Goal: Information Seeking & Learning: Learn about a topic

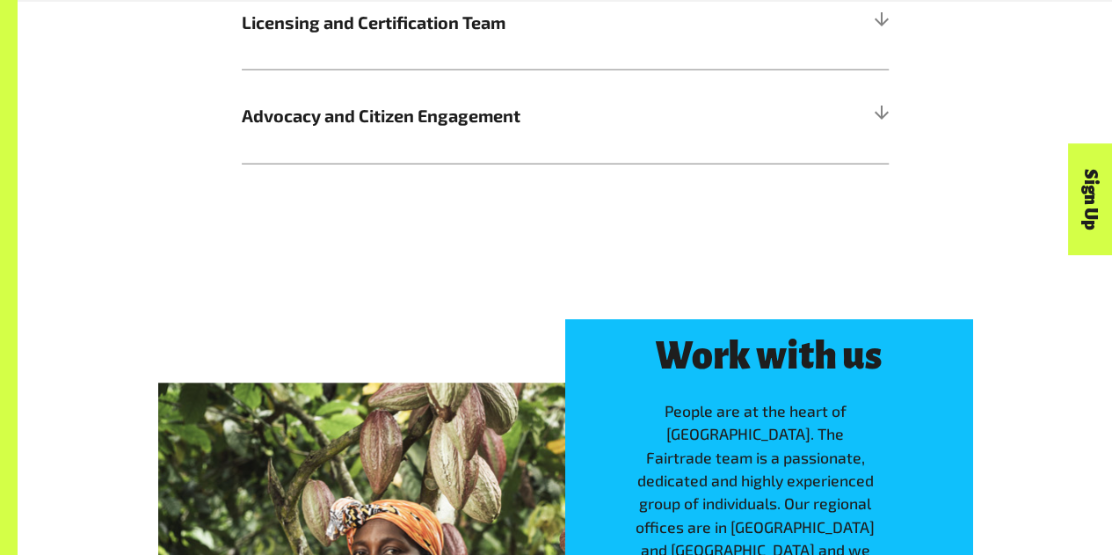
scroll to position [2289, 0]
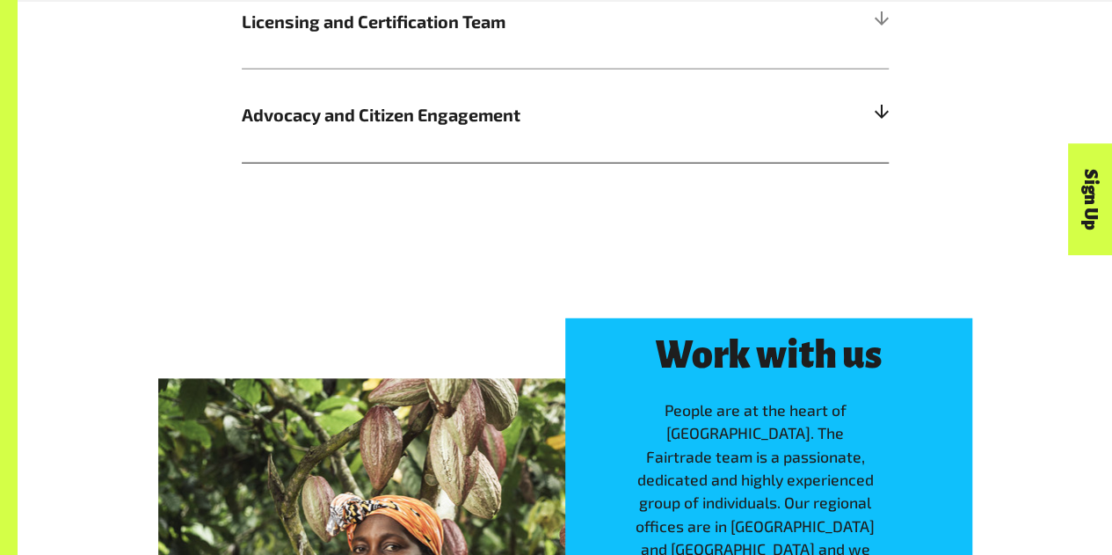
click at [870, 149] on h5 "Advocacy and Citizen Engagement" at bounding box center [565, 116] width 647 height 94
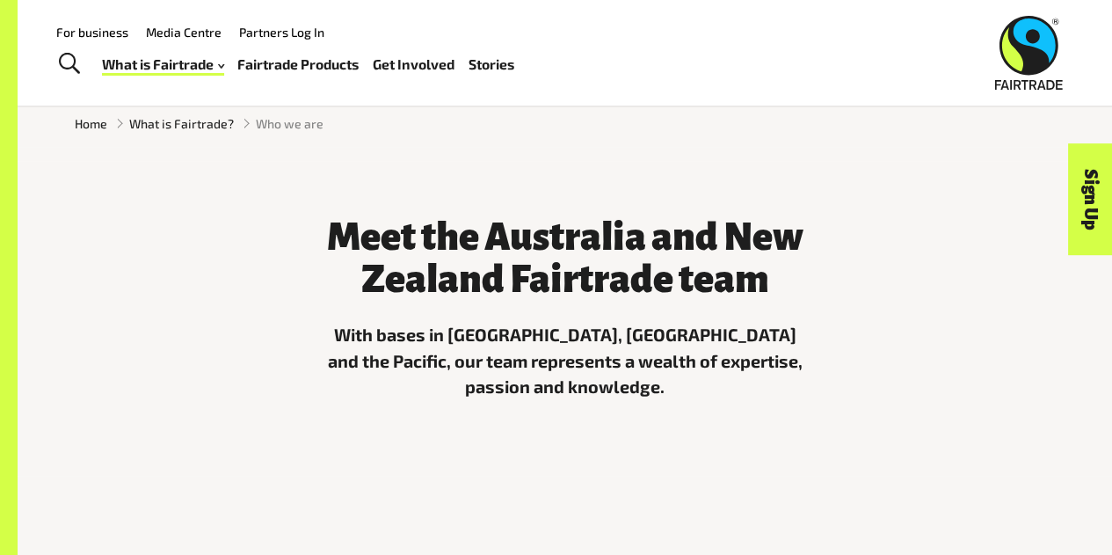
scroll to position [0, 0]
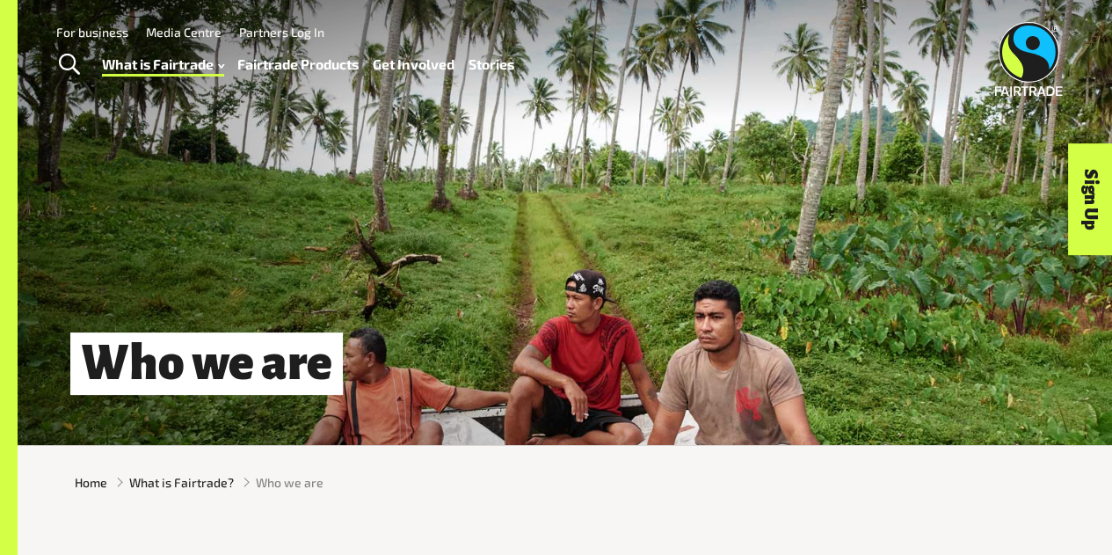
click at [316, 66] on link "Fairtrade Products" at bounding box center [297, 64] width 121 height 25
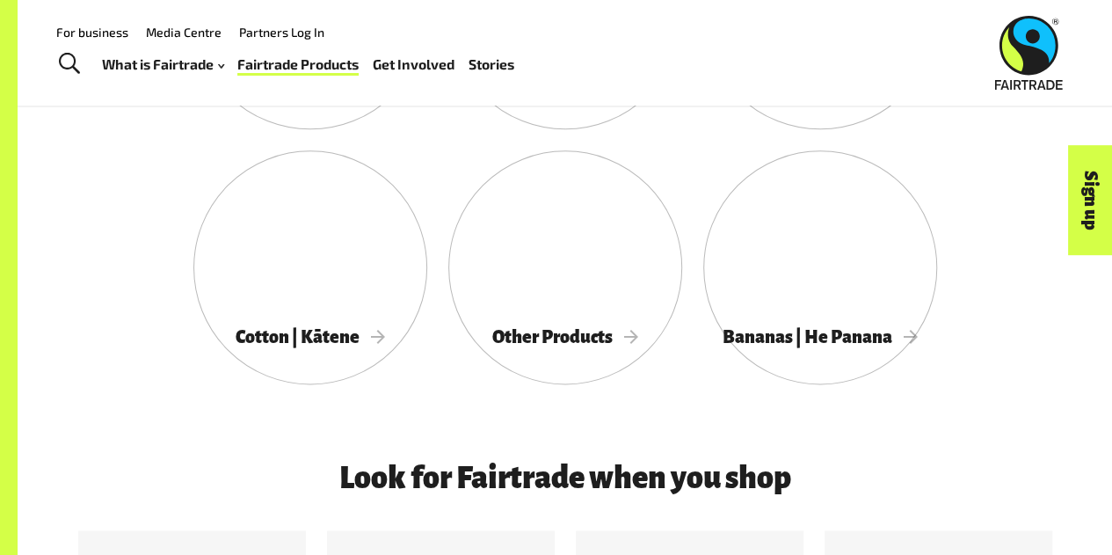
scroll to position [875, 0]
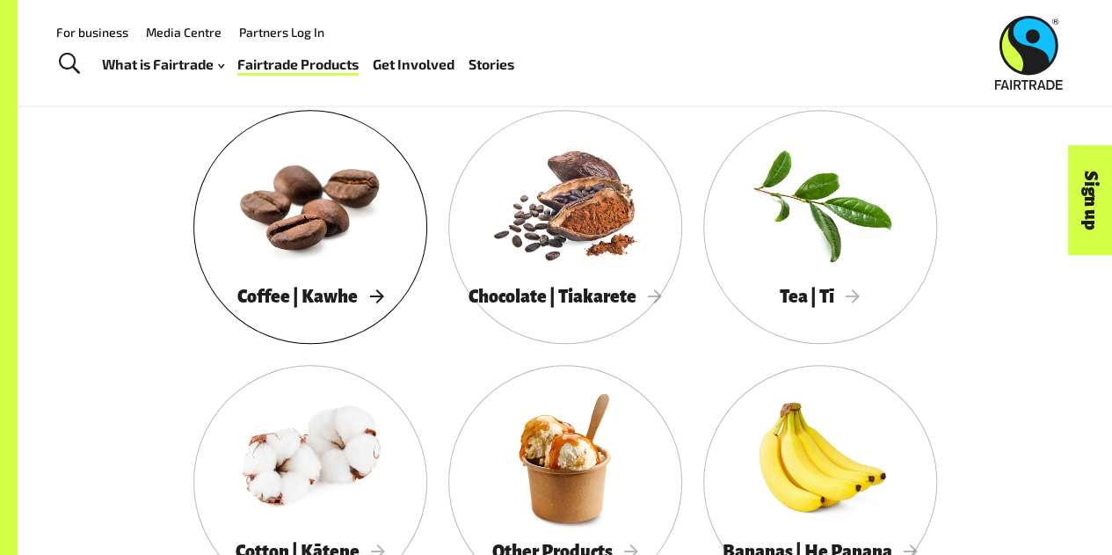
click at [326, 258] on div at bounding box center [310, 203] width 234 height 152
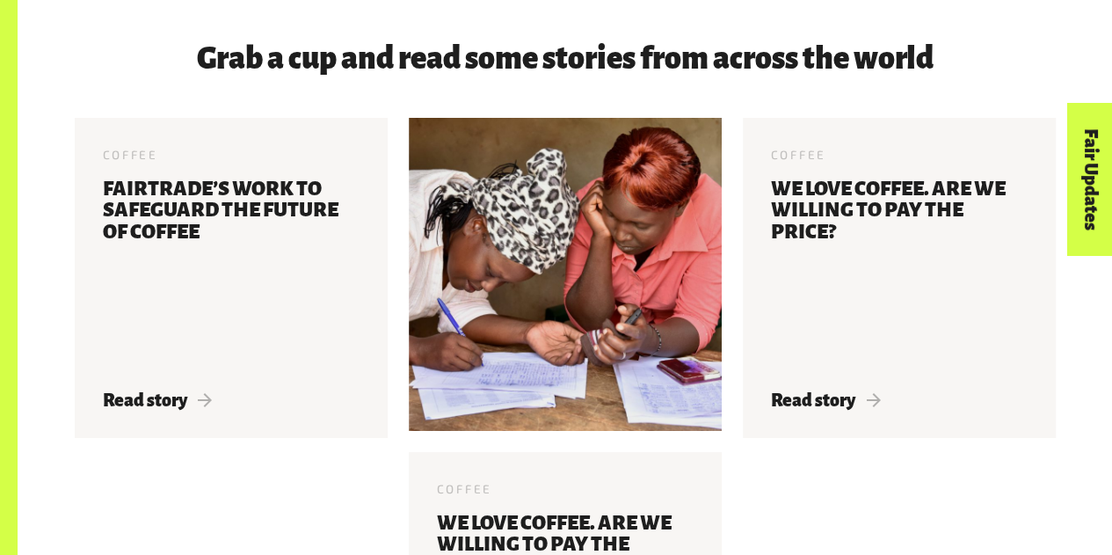
scroll to position [3196, 0]
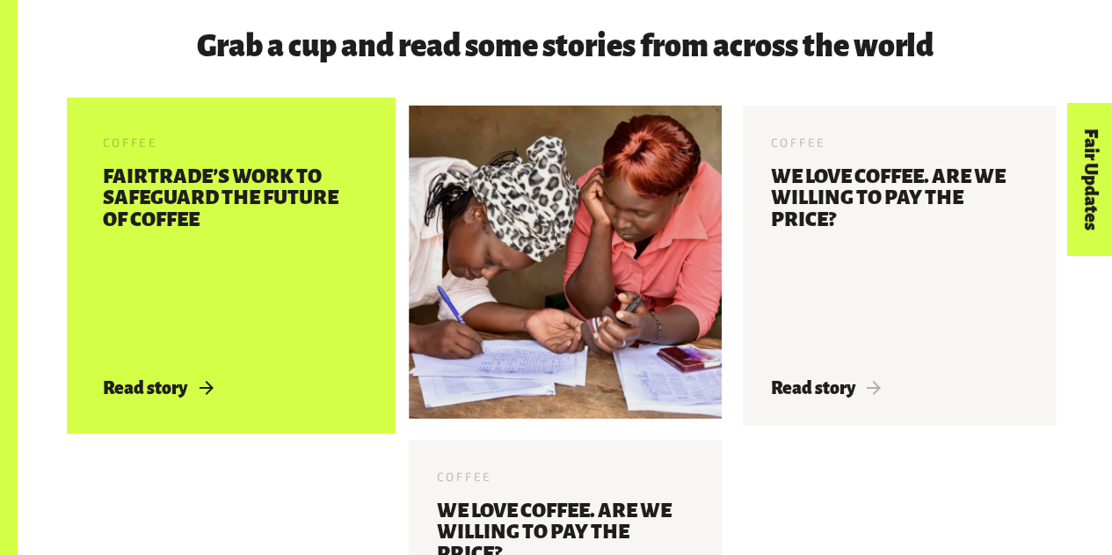
click at [267, 298] on h3 "Fairtrade’s Work To Safeguard The Future Of Coffee" at bounding box center [231, 261] width 257 height 191
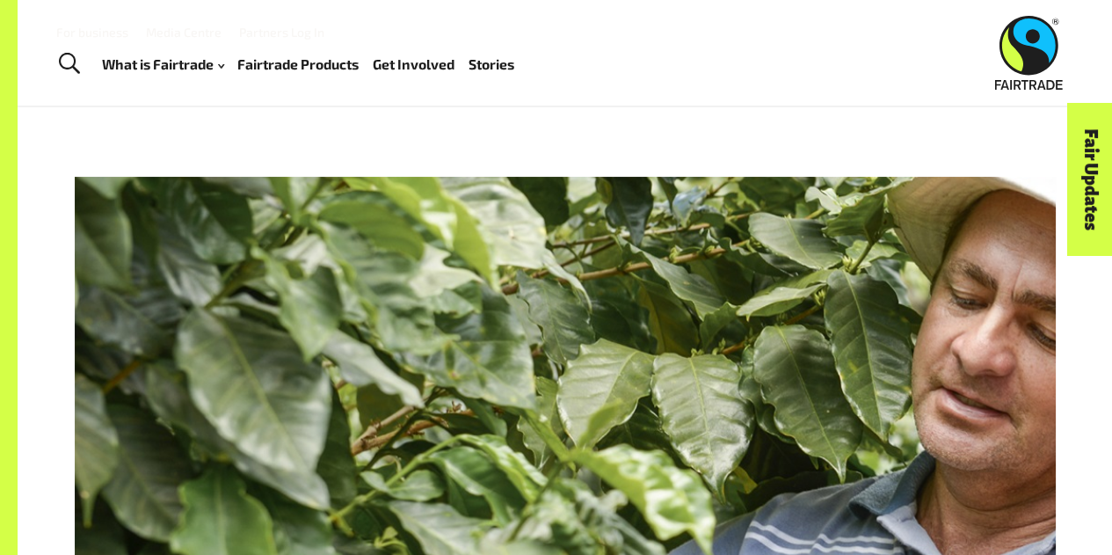
click at [350, 62] on link "Fairtrade Products" at bounding box center [297, 64] width 121 height 25
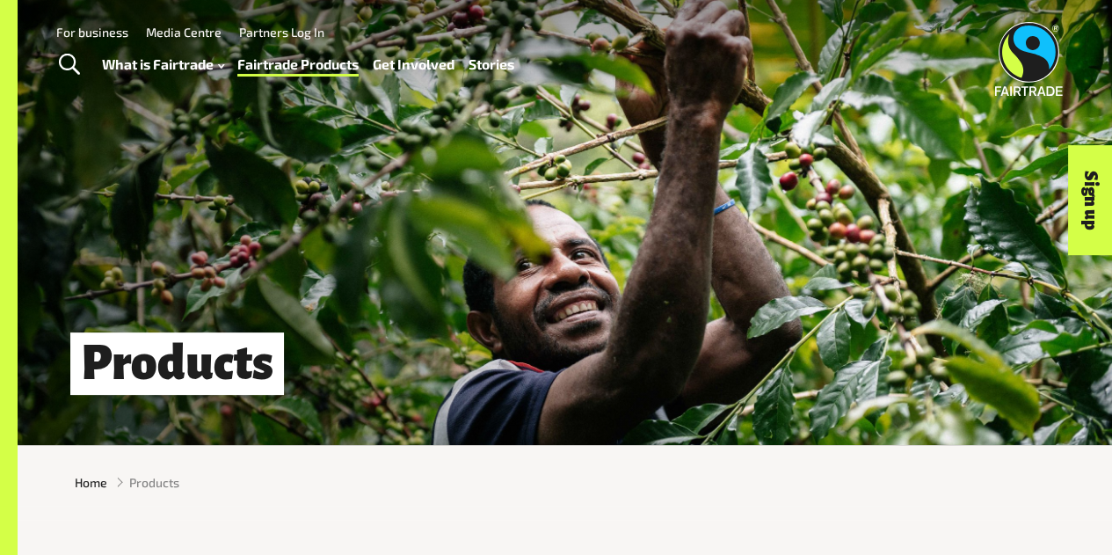
click at [492, 59] on link "Stories" at bounding box center [491, 64] width 46 height 25
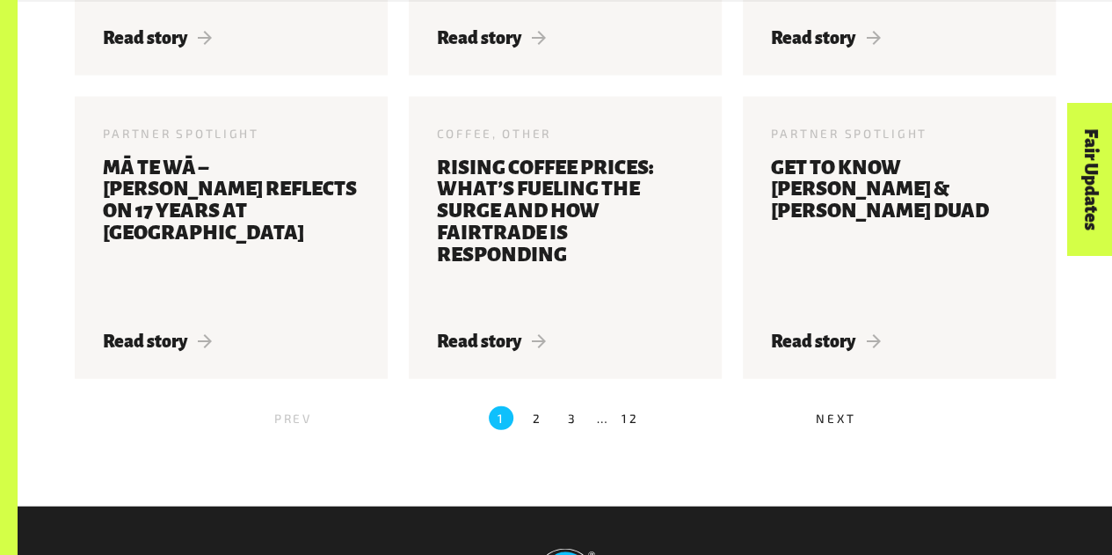
scroll to position [1905, 0]
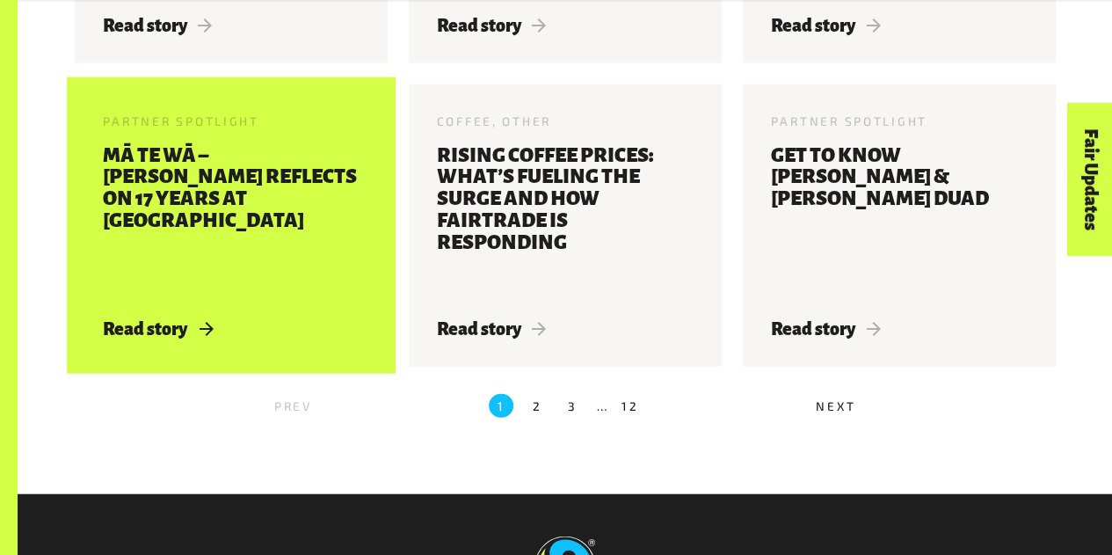
click at [274, 221] on h3 "Mā Te Wā – Mike Murphy reflects on 17 years at Kōkako" at bounding box center [231, 221] width 257 height 152
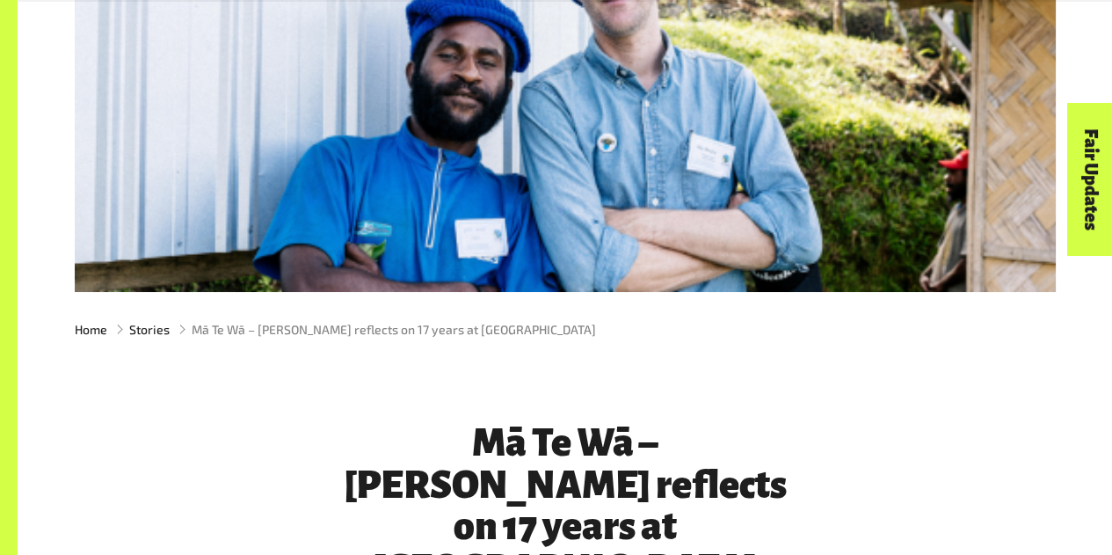
scroll to position [628, 0]
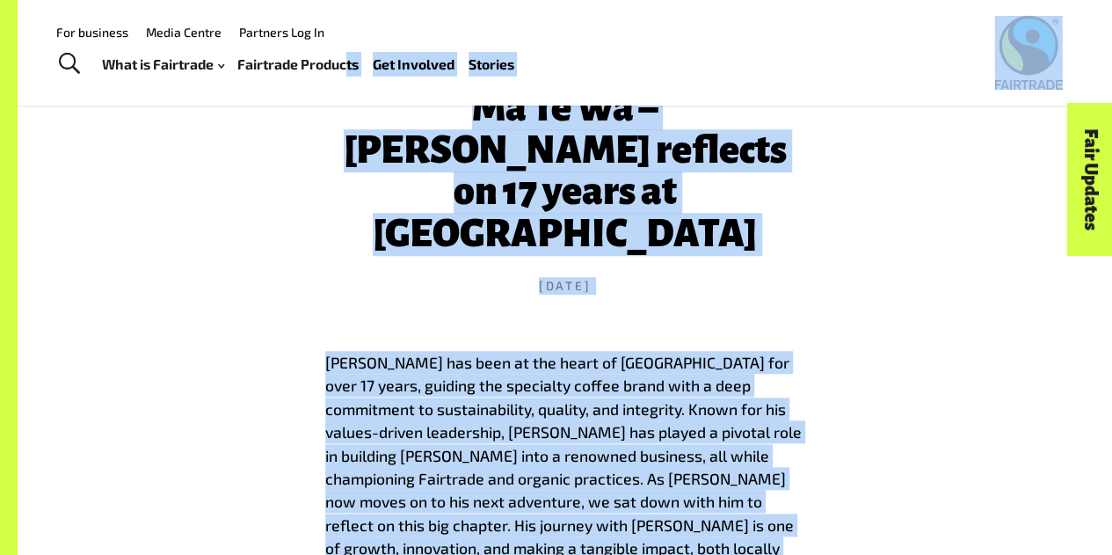
drag, startPoint x: 550, startPoint y: 398, endPoint x: 352, endPoint y: 57, distance: 394.6
copy body "ts Get Involved Fairtrade Supporting Workplaces 2025 Fairtrade Supporting Workp…"
click at [695, 270] on header "Mā Te Wā – Mike Murphy reflects on 17 years at Kōkako 24 Oct 2024" at bounding box center [565, 191] width 480 height 319
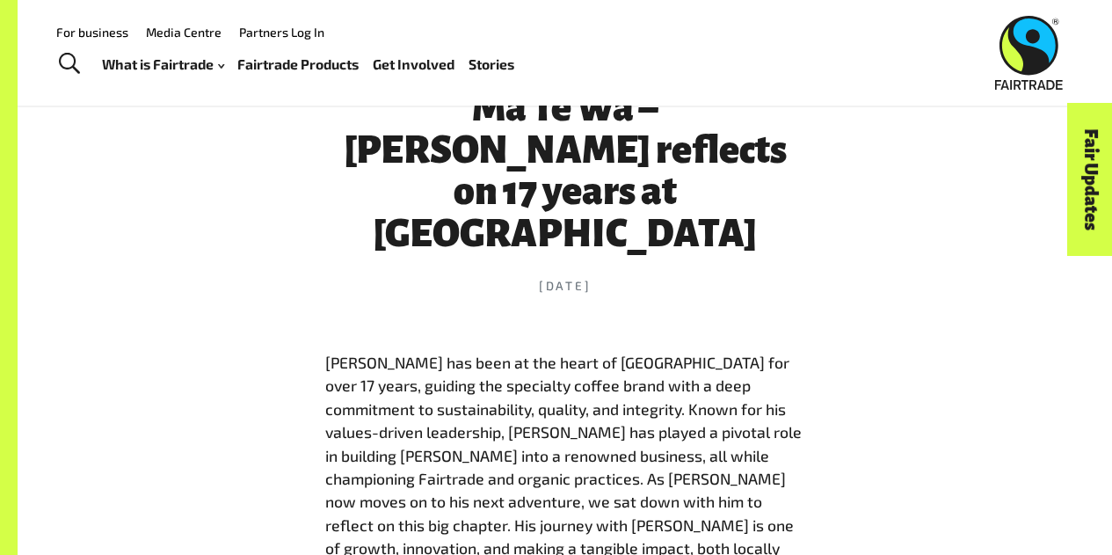
click at [501, 56] on link "Stories" at bounding box center [491, 64] width 46 height 25
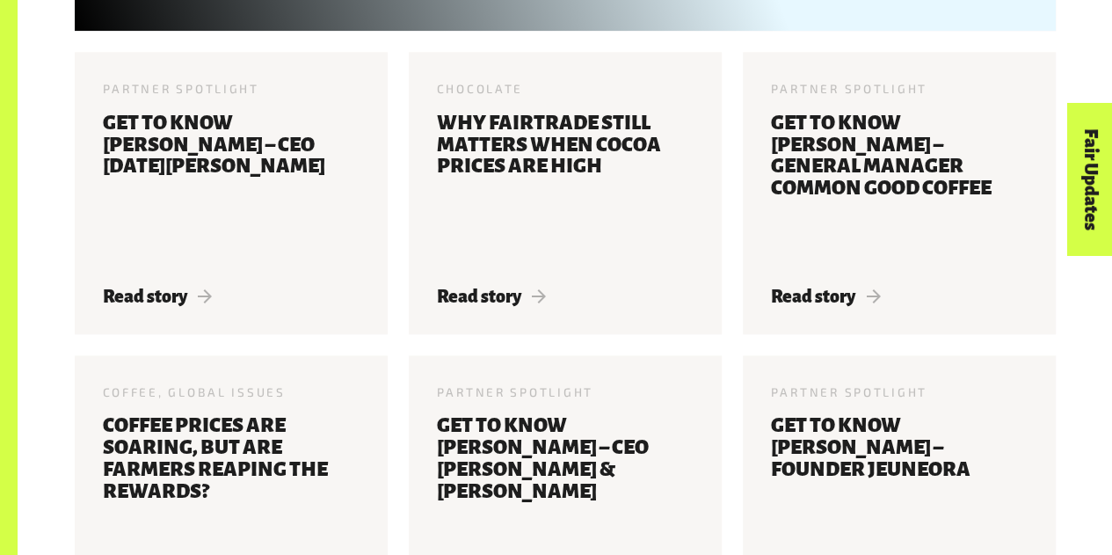
scroll to position [1092, 0]
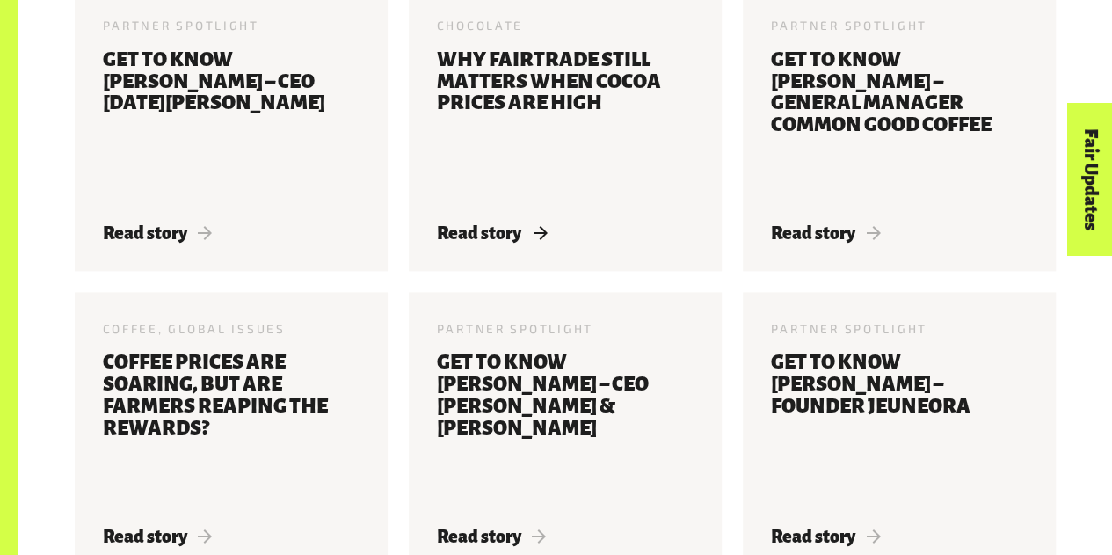
click at [610, 222] on div "Chocolate [DATE] Why Fairtrade still matters when cocoa prices are high Read st…" at bounding box center [565, 130] width 313 height 282
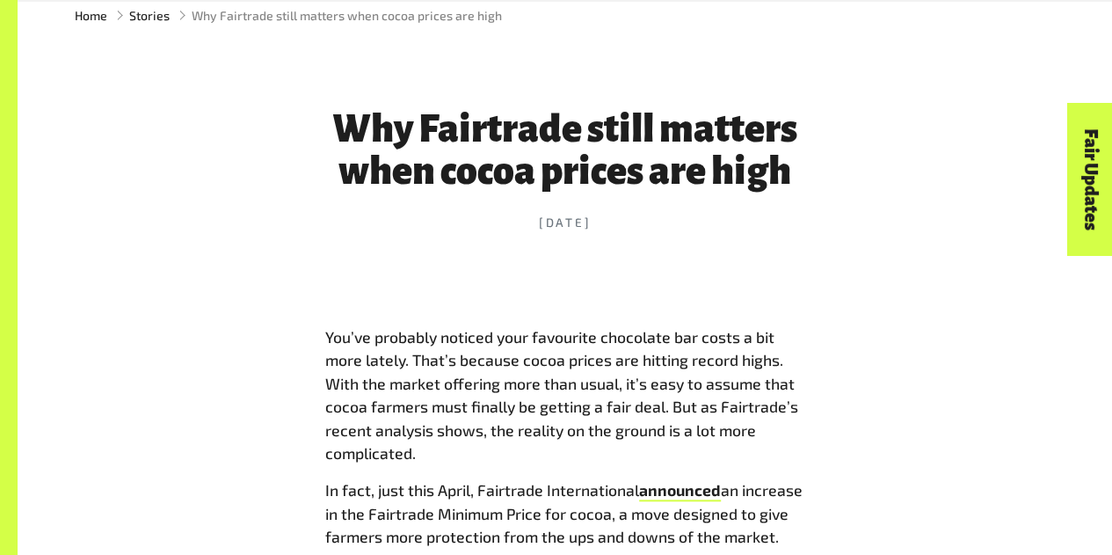
scroll to position [612, 0]
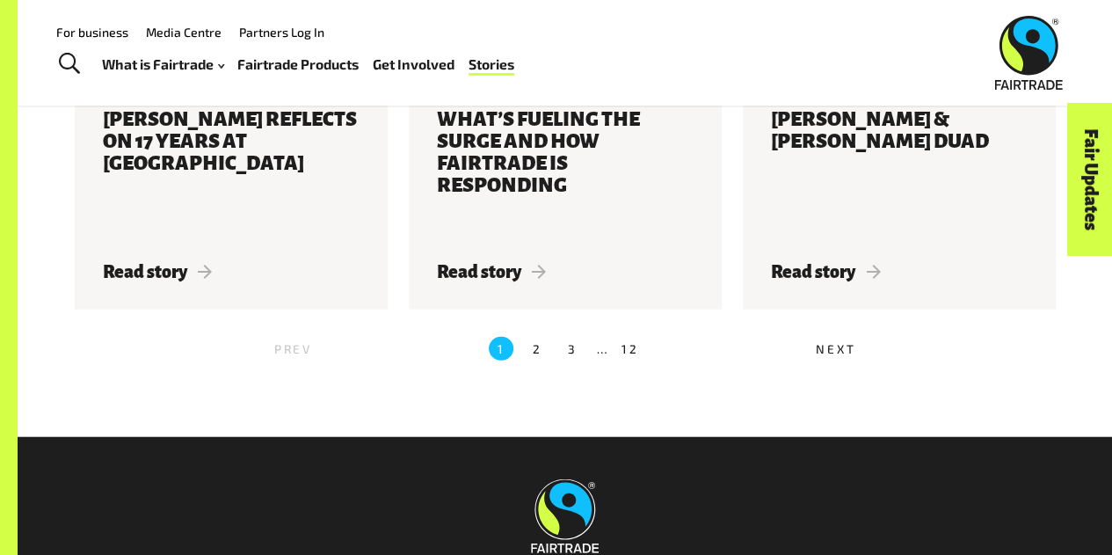
scroll to position [1959, 0]
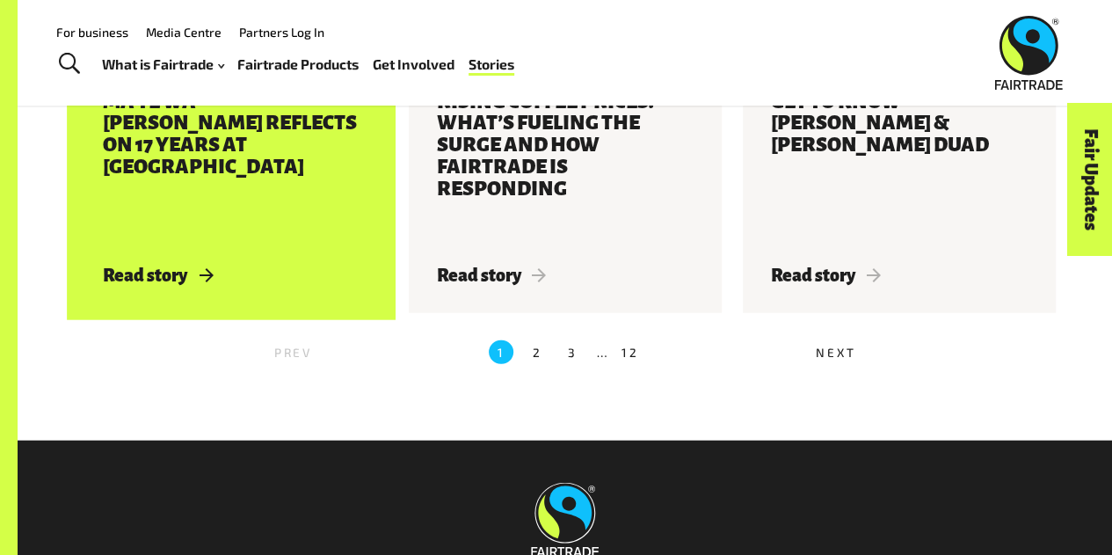
click at [250, 144] on h3 "Mā Te Wā – [PERSON_NAME] reflects on 17 years at [GEOGRAPHIC_DATA]" at bounding box center [231, 167] width 257 height 152
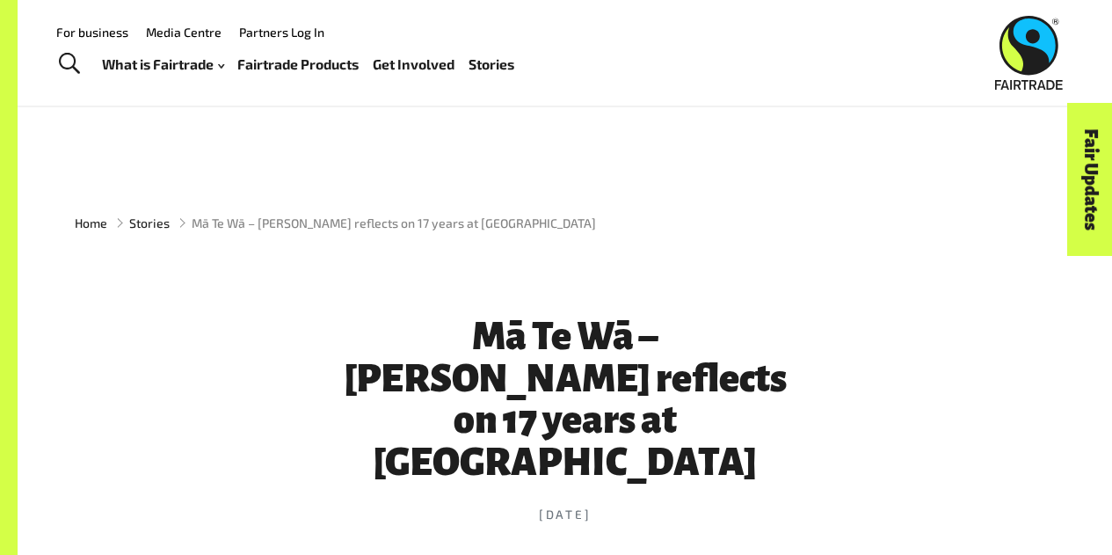
scroll to position [399, 0]
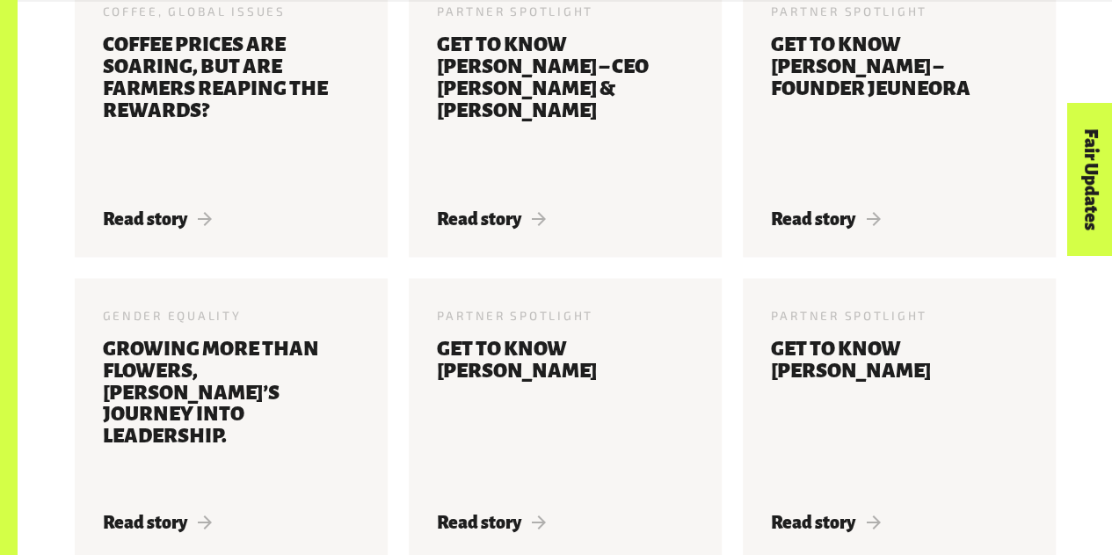
scroll to position [1643, 0]
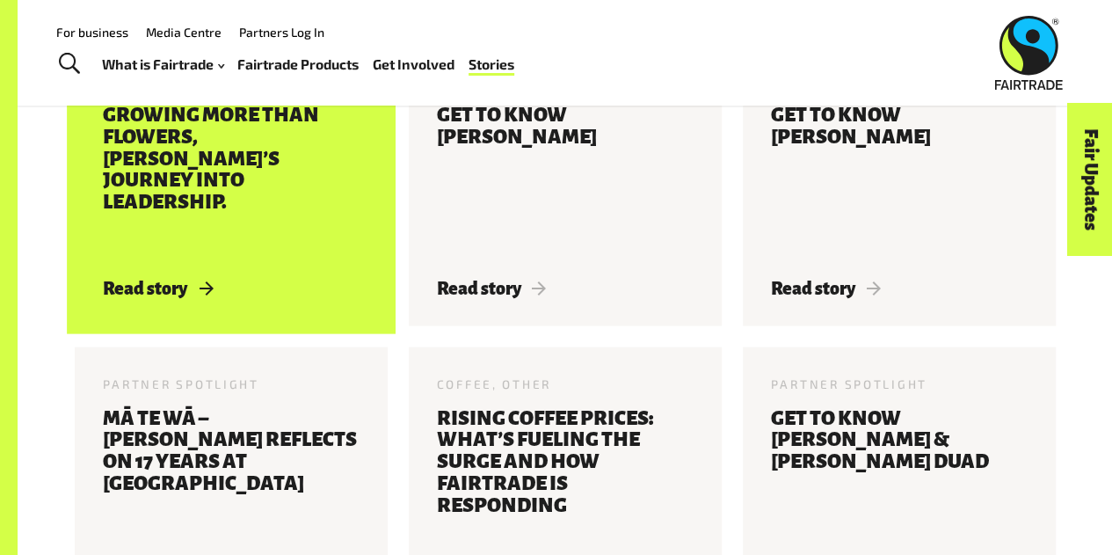
click at [237, 155] on h3 "Growing more than flowers, [PERSON_NAME]’s journey into leadership." at bounding box center [231, 180] width 257 height 152
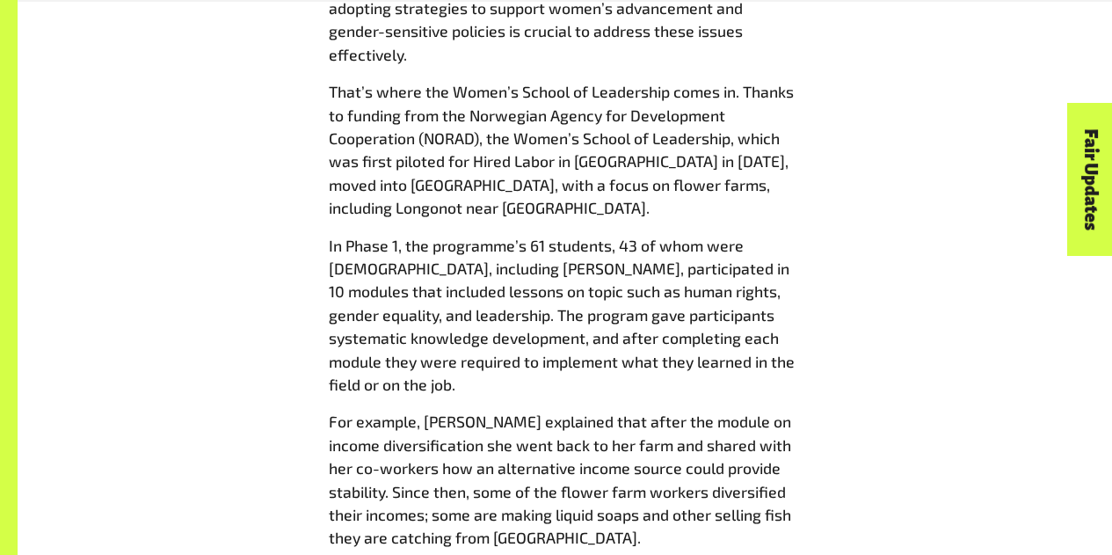
scroll to position [1773, 0]
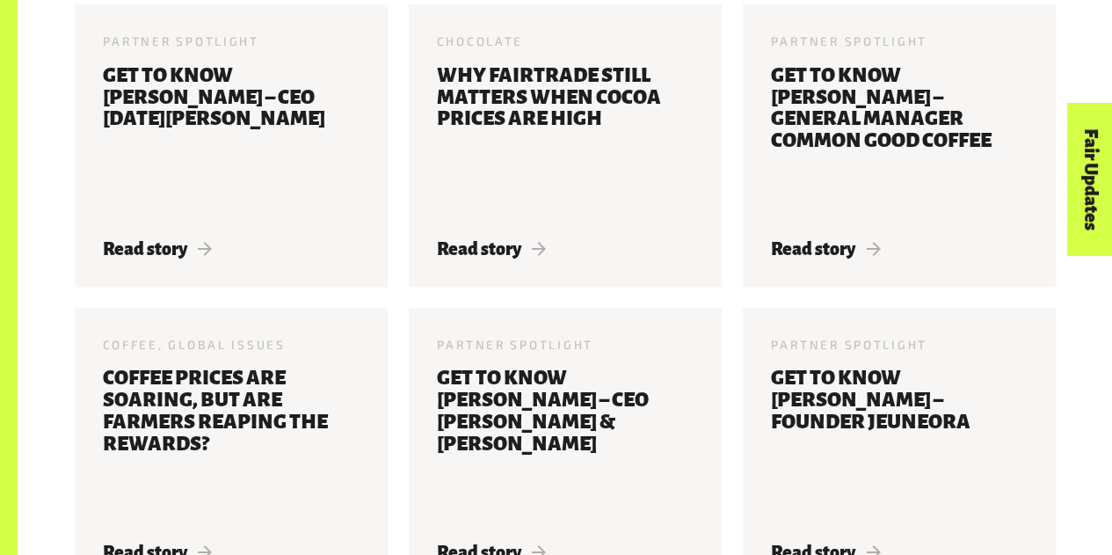
scroll to position [1079, 0]
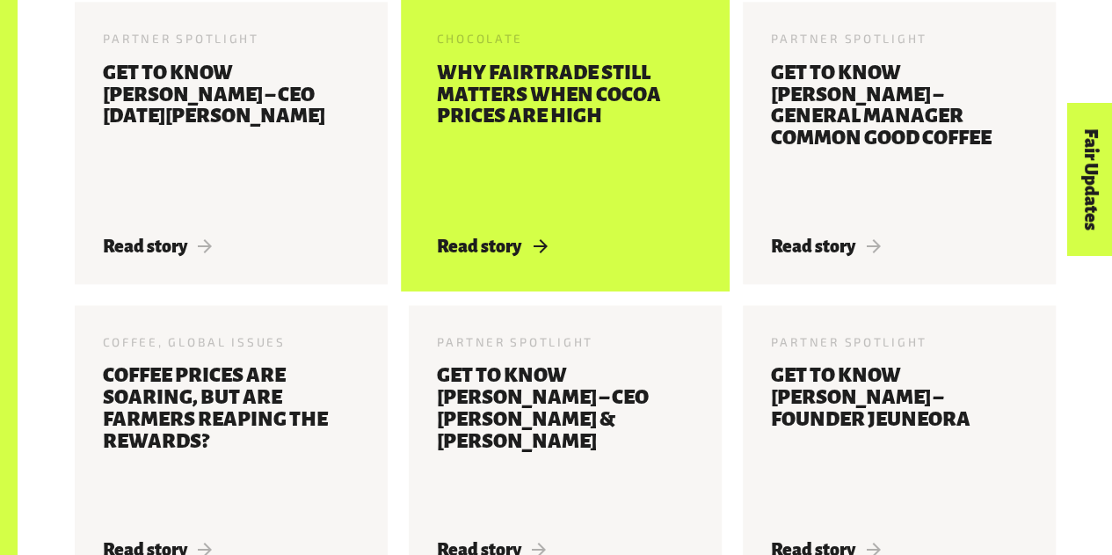
click at [487, 159] on h3 "Why Fairtrade still matters when cocoa prices are high" at bounding box center [565, 138] width 257 height 152
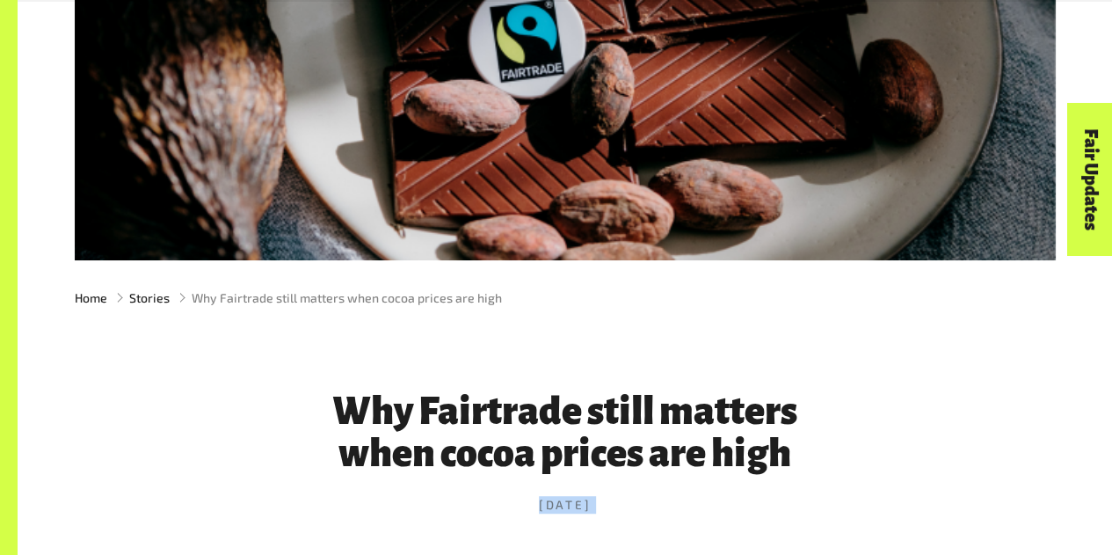
scroll to position [339, 0]
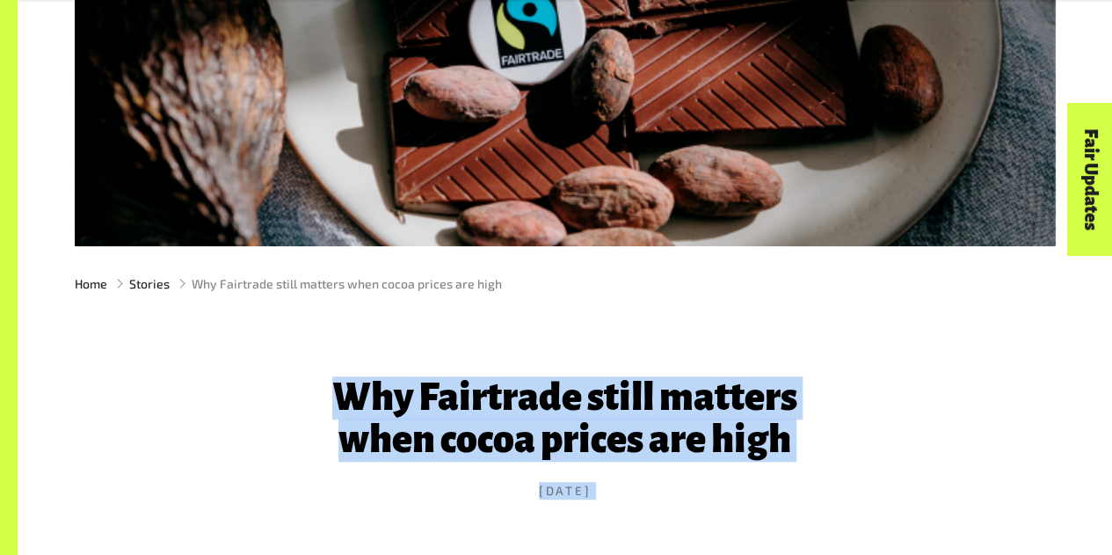
drag, startPoint x: 599, startPoint y: 340, endPoint x: 330, endPoint y: 398, distance: 276.0
copy div "Lor Ipsumdolo sitam consect adip elits doeius tem inci 47 Utl 8799 Etd’ma aliqu…"
drag, startPoint x: 787, startPoint y: 441, endPoint x: 285, endPoint y: 344, distance: 512.1
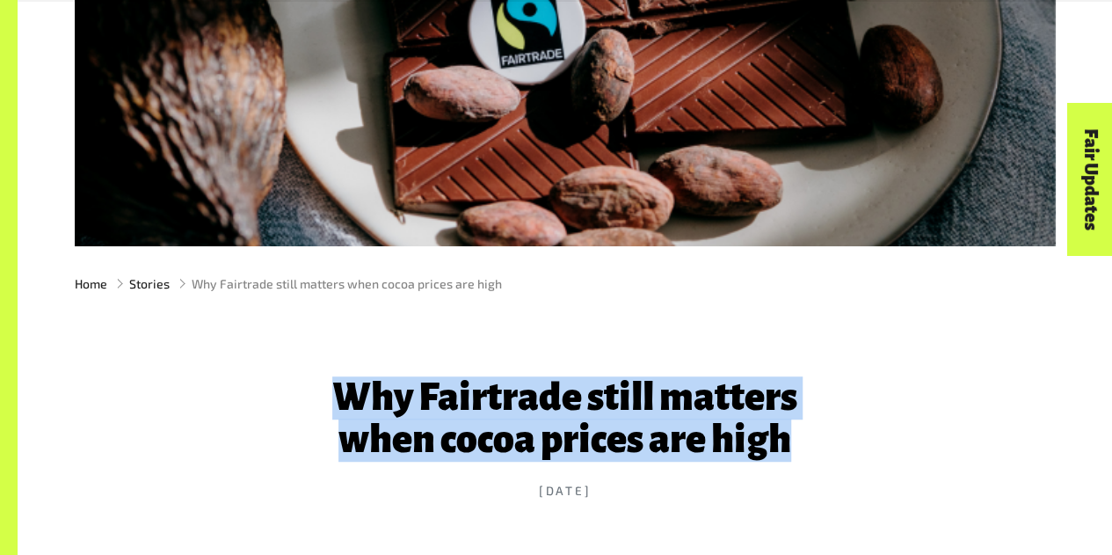
copy h1 "Why Fairtrade still matters when cocoa prices are high"
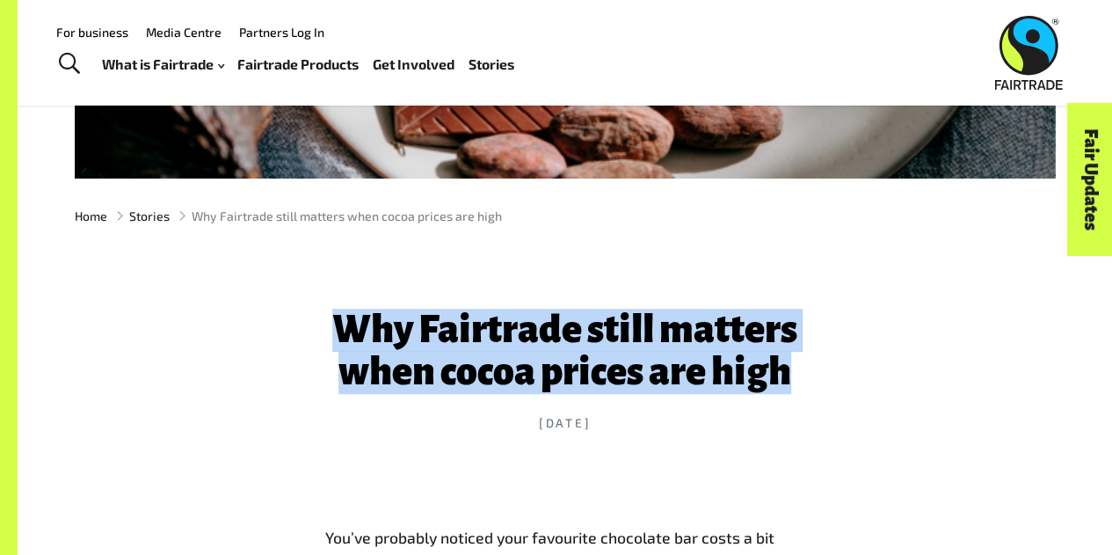
scroll to position [341, 0]
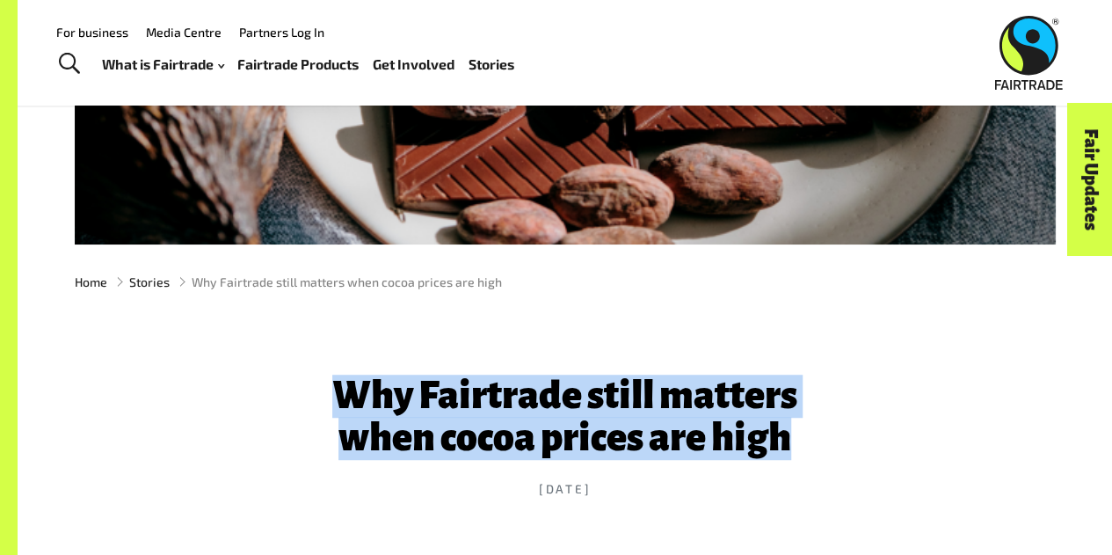
click at [482, 64] on link "Stories" at bounding box center [491, 64] width 46 height 25
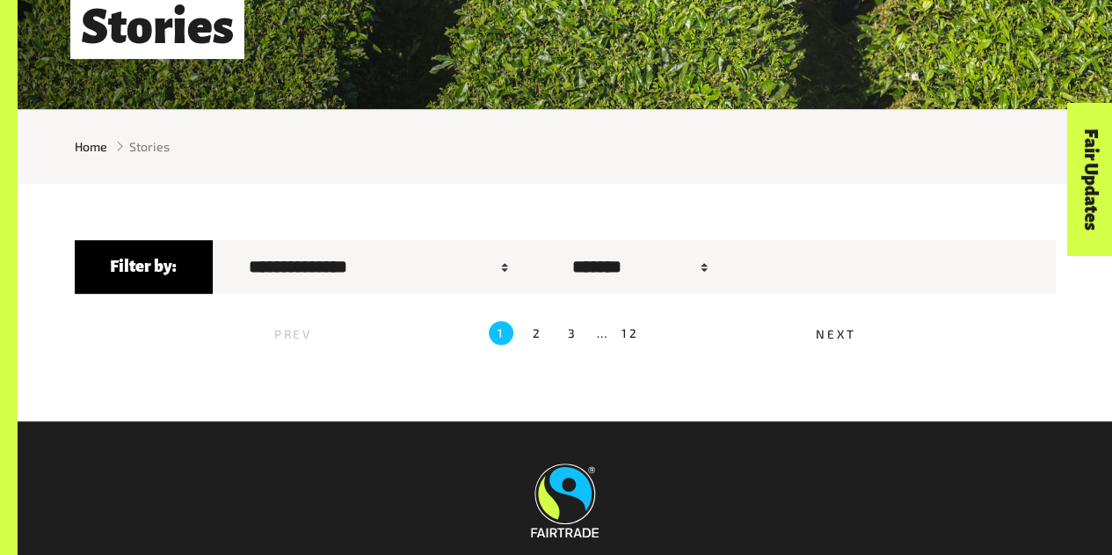
scroll to position [525, 0]
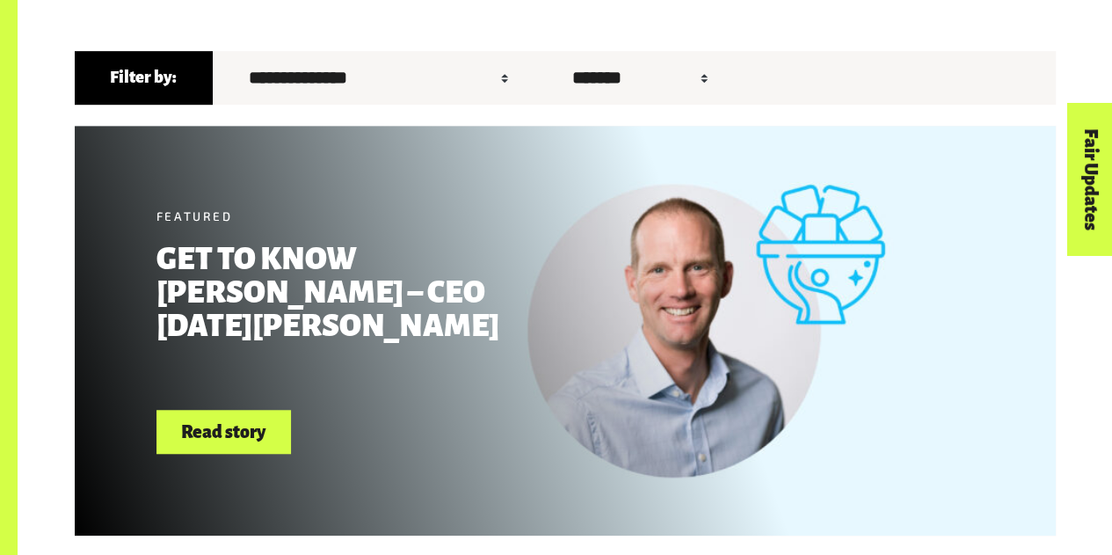
click at [323, 272] on h2 "Get to know [PERSON_NAME] – CEO [DATE][PERSON_NAME]" at bounding box center [360, 293] width 409 height 100
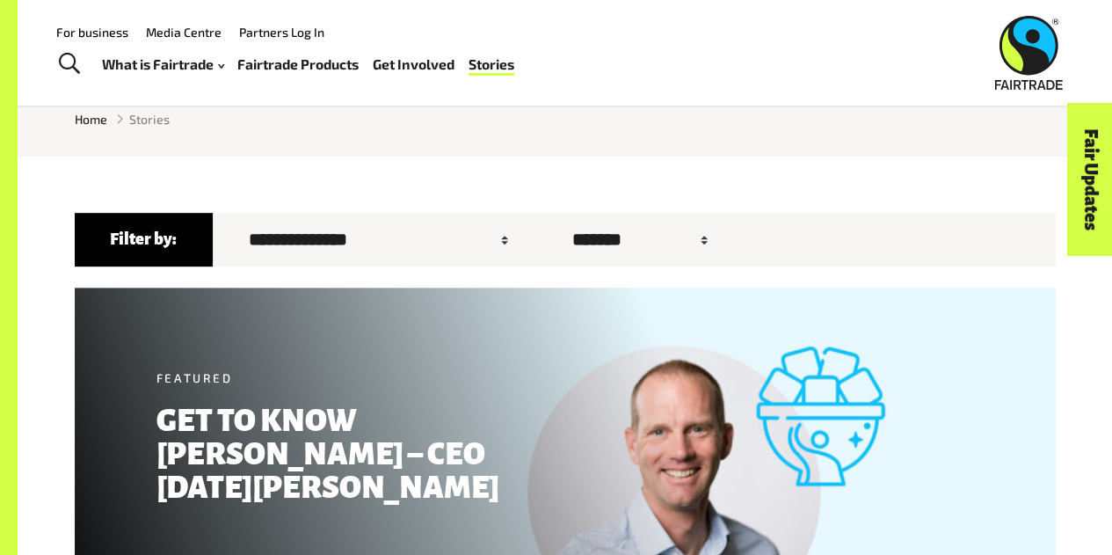
scroll to position [362, 0]
click at [536, 243] on label "Sort by ******* ****** ******" at bounding box center [635, 241] width 199 height 40
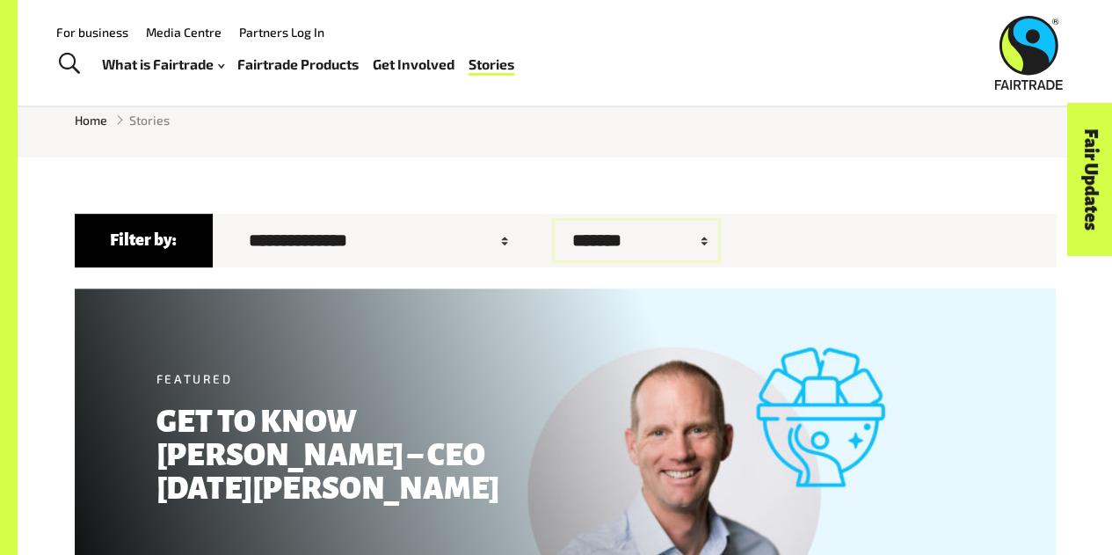
click at [555, 243] on select "******* ****** ******" at bounding box center [636, 241] width 163 height 40
click at [278, 252] on select "**********" at bounding box center [373, 241] width 287 height 40
select select "**"
click at [230, 225] on select "**********" at bounding box center [373, 241] width 287 height 40
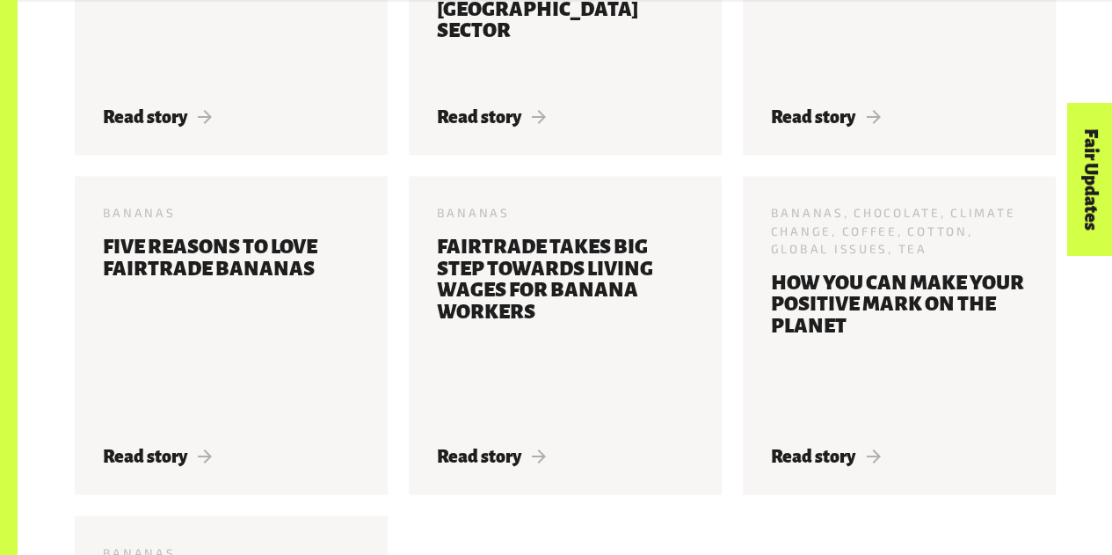
scroll to position [1193, 0]
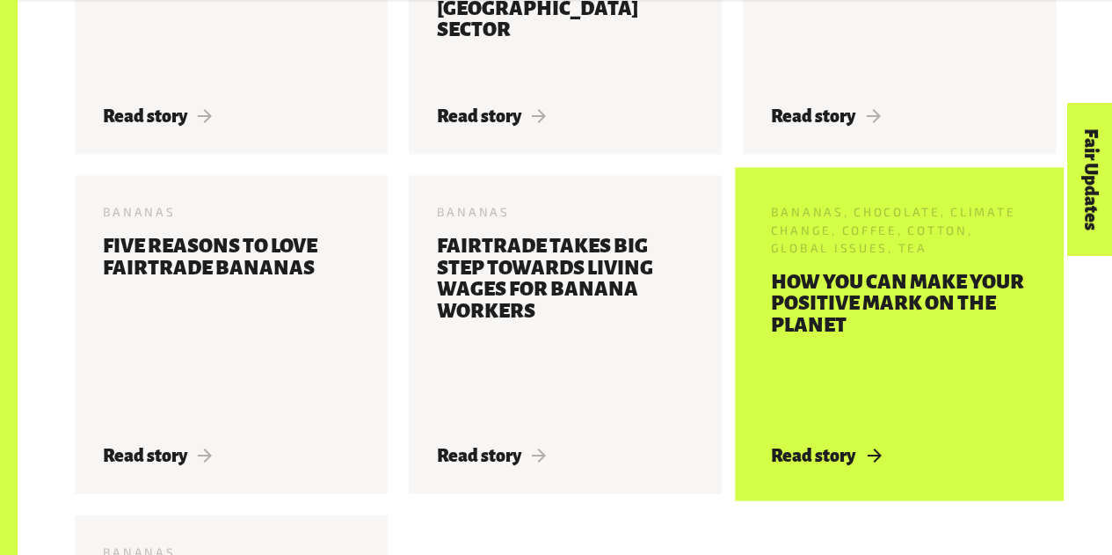
click at [881, 308] on h3 "How you can make your positive mark on the planet" at bounding box center [899, 348] width 257 height 152
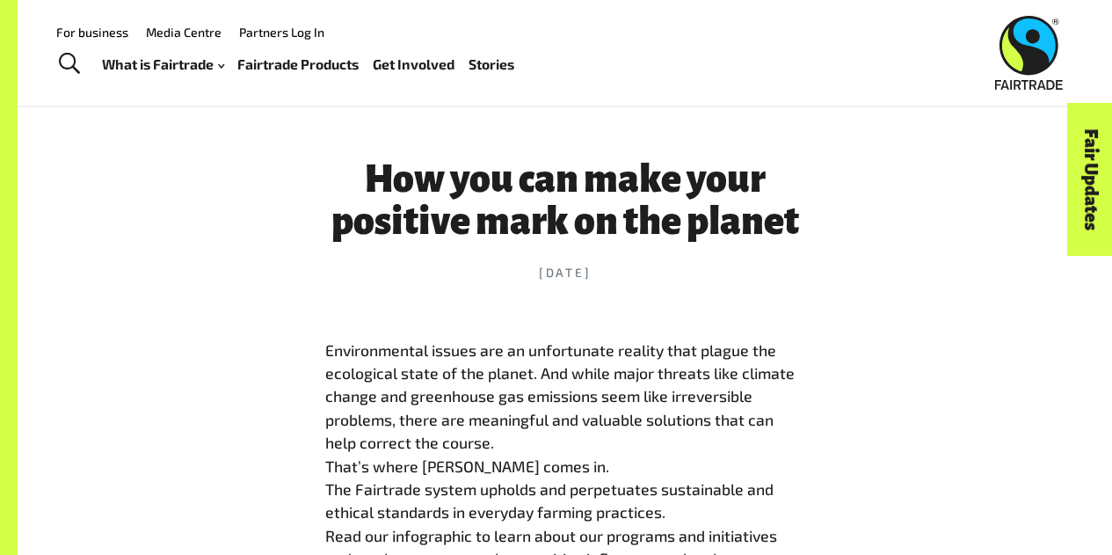
scroll to position [556, 0]
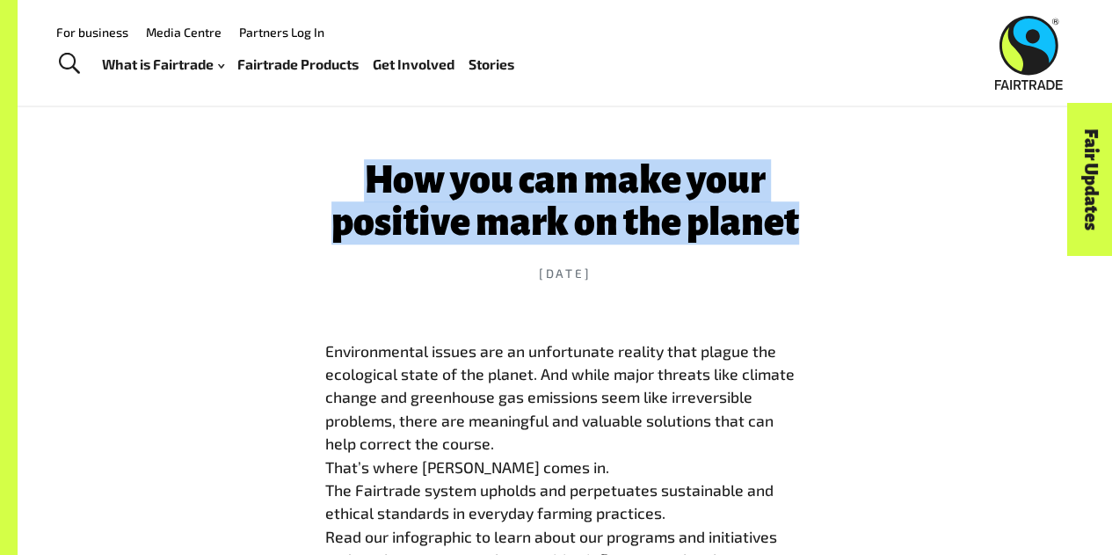
drag, startPoint x: 799, startPoint y: 230, endPoint x: 316, endPoint y: 162, distance: 487.3
copy h1 "How you can make your positive mark on the planet"
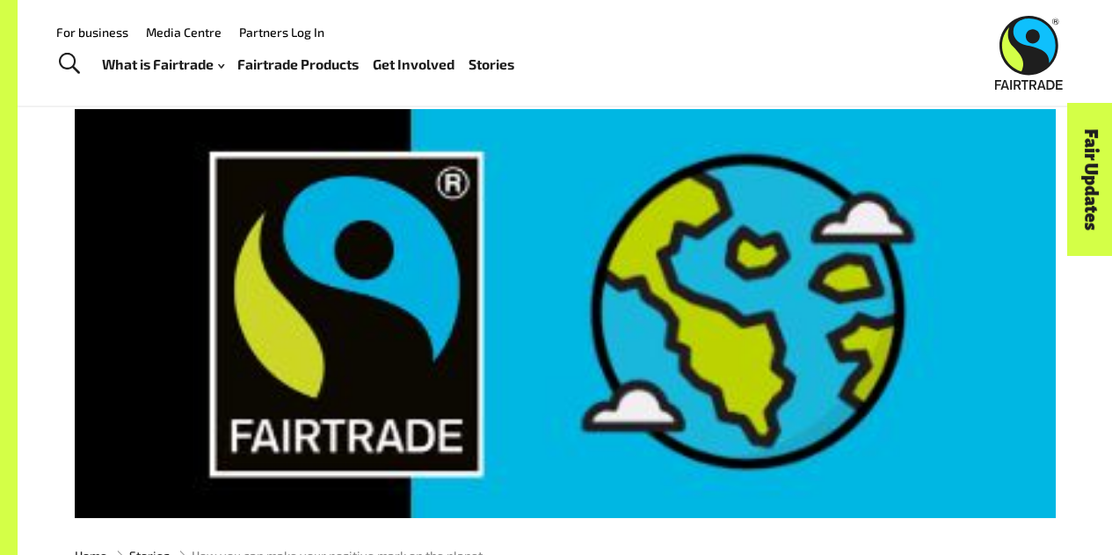
scroll to position [0, 0]
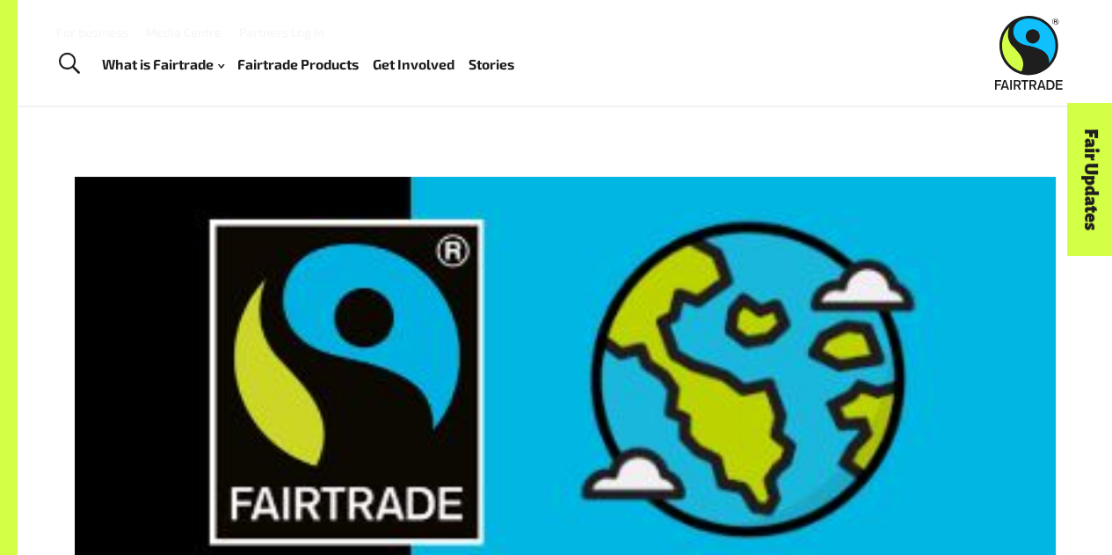
click at [478, 66] on link "Stories" at bounding box center [491, 64] width 46 height 25
